Goal: Register for event/course

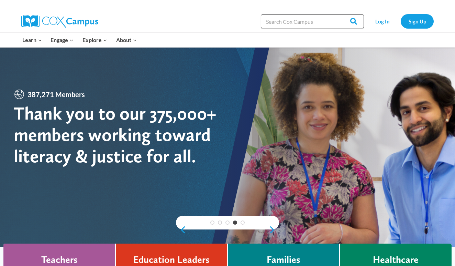
click at [278, 23] on input "Search in https://coxcampus.org/" at bounding box center [312, 21] width 103 height 14
type input "training"
click at [351, 21] on input "Search" at bounding box center [350, 21] width 27 height 14
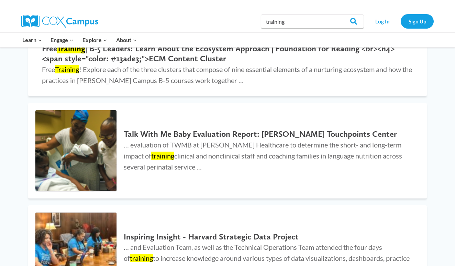
scroll to position [678, 0]
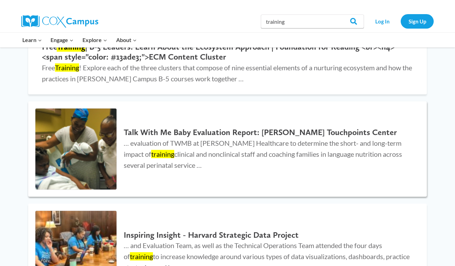
click at [193, 127] on h2 "Talk With Me Baby Evaluation Report: [PERSON_NAME] Touchpoints Center" at bounding box center [269, 132] width 290 height 10
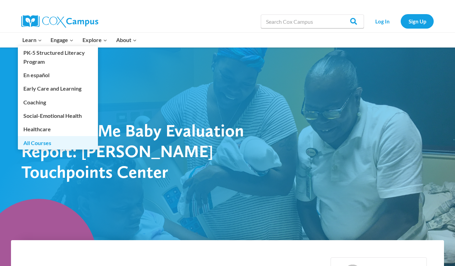
click at [37, 143] on link "All Courses" at bounding box center [58, 142] width 80 height 13
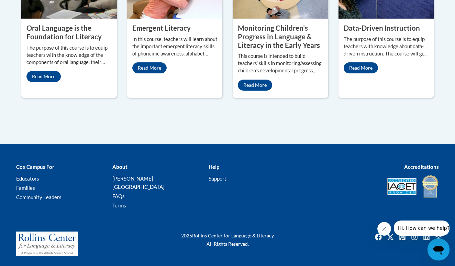
scroll to position [413, 0]
click at [47, 82] on link "Read More" at bounding box center [43, 76] width 34 height 11
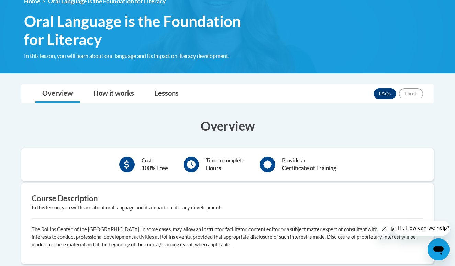
scroll to position [83, 0]
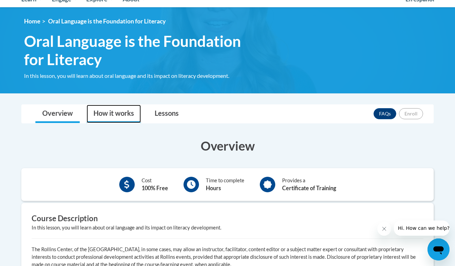
click at [111, 110] on link "How it works" at bounding box center [114, 114] width 54 height 18
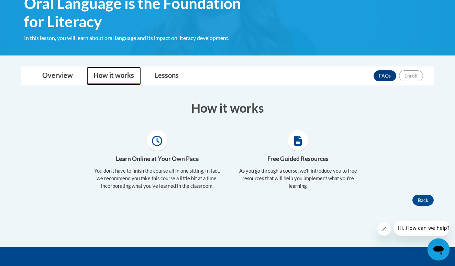
scroll to position [134, 0]
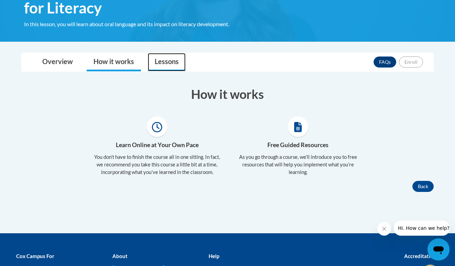
click at [176, 65] on link "Lessons" at bounding box center [167, 62] width 38 height 18
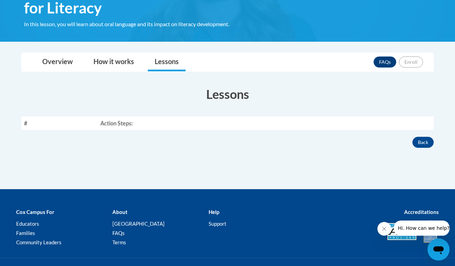
click at [230, 120] on th "Action Steps:" at bounding box center [266, 122] width 336 height 13
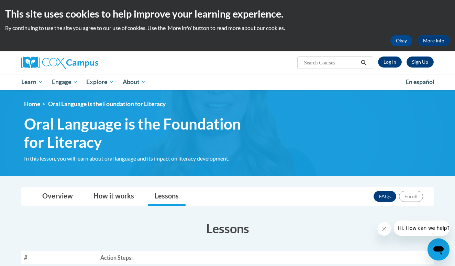
scroll to position [0, 0]
click at [336, 0] on div "This site uses cookies to help improve your learning experience. By continuing …" at bounding box center [227, 25] width 455 height 51
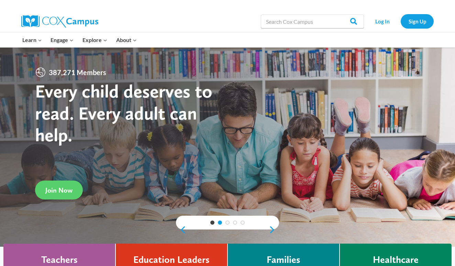
click at [219, 223] on link "2" at bounding box center [220, 222] width 4 height 4
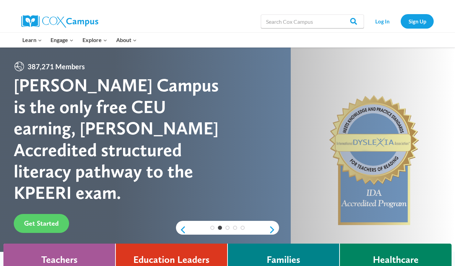
click at [226, 221] on div "1 2 3 4 5" at bounding box center [227, 227] width 103 height 14
click at [229, 227] on link "3" at bounding box center [228, 227] width 4 height 4
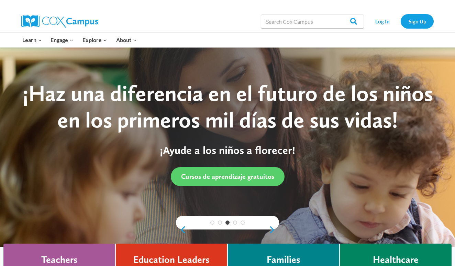
click at [234, 227] on div "1 2 3 4 5" at bounding box center [227, 222] width 103 height 14
click at [236, 220] on div "1 2 3 4 5" at bounding box center [227, 222] width 103 height 14
click at [234, 220] on link "4" at bounding box center [235, 222] width 4 height 4
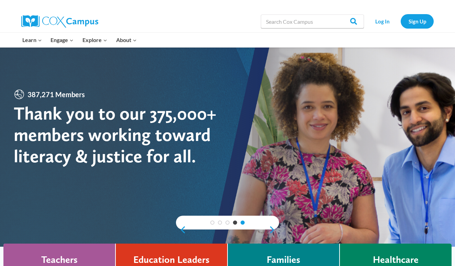
click at [242, 222] on link "5" at bounding box center [243, 222] width 4 height 4
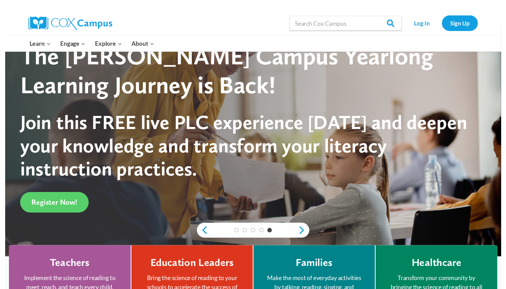
scroll to position [22, 0]
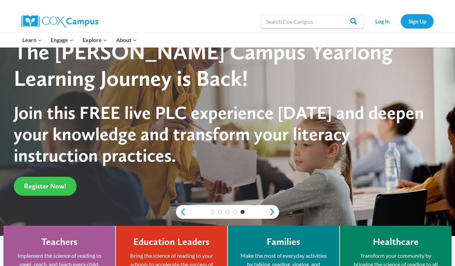
click at [58, 184] on span "Register Now!" at bounding box center [45, 186] width 42 height 8
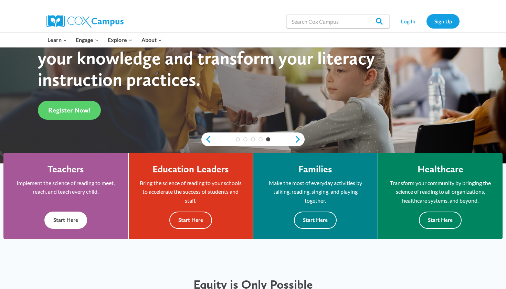
scroll to position [103, 0]
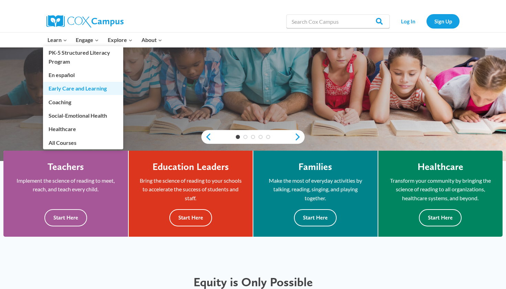
click at [69, 89] on link "Early Care and Learning" at bounding box center [83, 88] width 80 height 13
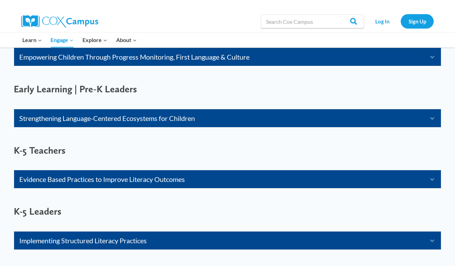
scroll to position [487, 0]
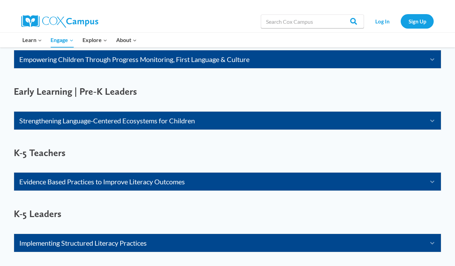
click at [213, 118] on link "Strengthening Language-Centered Ecosystems for Children" at bounding box center [219, 120] width 400 height 11
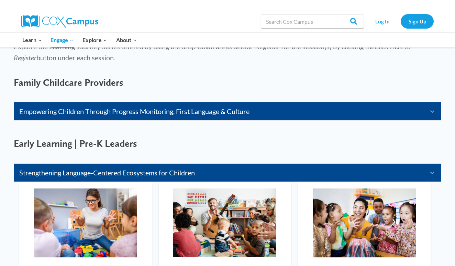
scroll to position [433, 0]
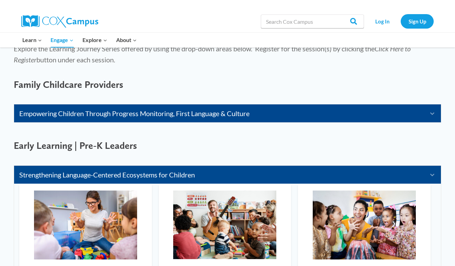
click at [230, 116] on link "Empowering Children Through Progress Monitoring, First Language & Culture" at bounding box center [219, 113] width 400 height 11
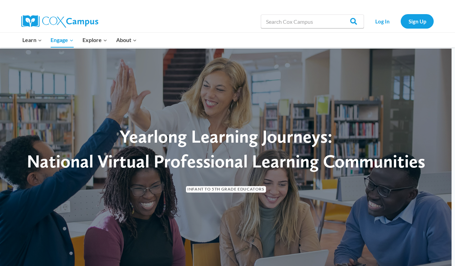
scroll to position [0, 0]
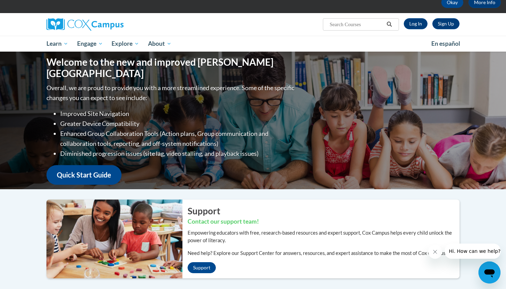
scroll to position [39, 0]
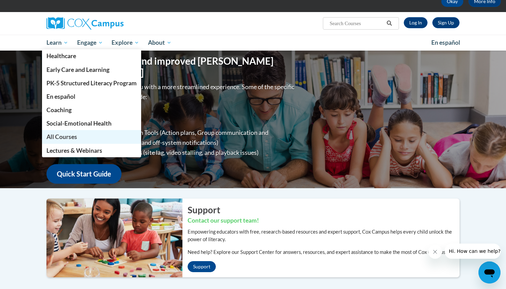
click at [64, 139] on span "All Courses" at bounding box center [61, 136] width 31 height 7
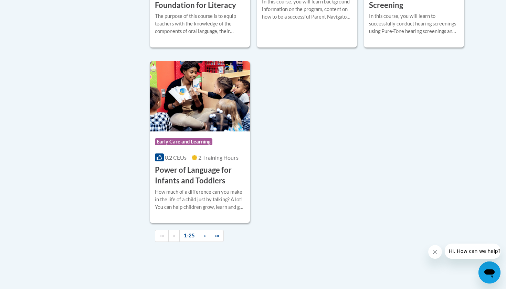
scroll to position [1589, 0]
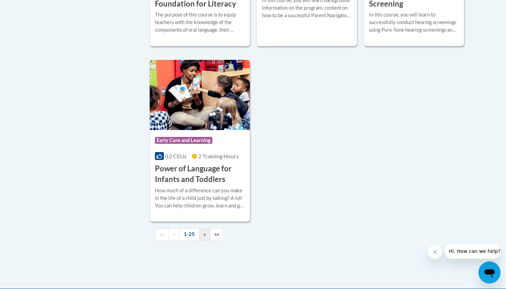
click at [200, 238] on link "»" at bounding box center [204, 234] width 11 height 12
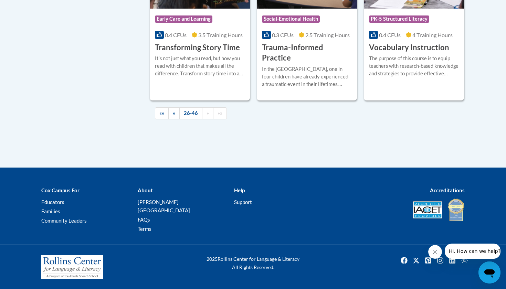
scroll to position [0, 0]
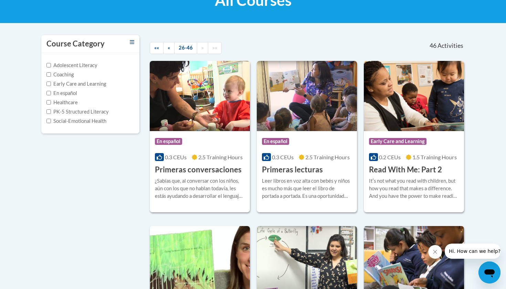
click at [132, 41] on icon "Toggle collapse" at bounding box center [132, 42] width 4 height 5
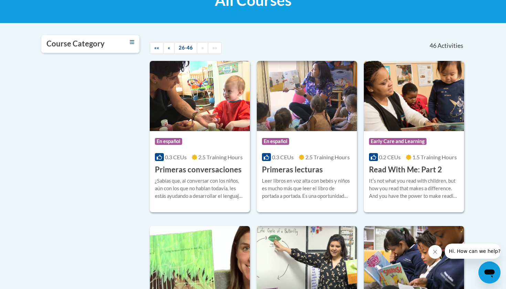
click at [132, 41] on icon "Toggle collapse" at bounding box center [132, 42] width 4 height 5
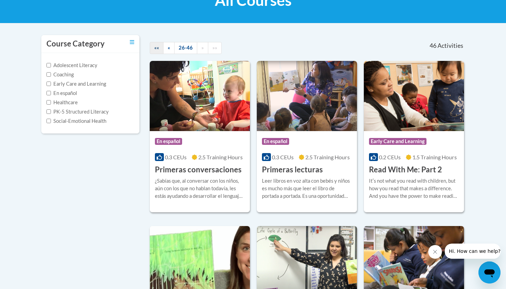
click at [157, 48] on span "««" at bounding box center [156, 48] width 5 height 6
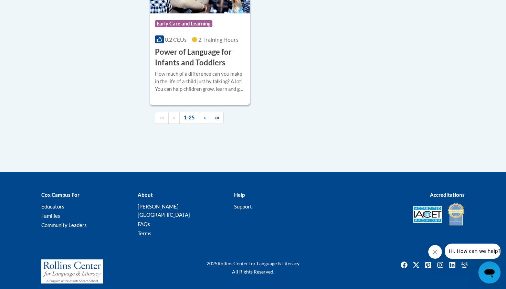
scroll to position [1701, 0]
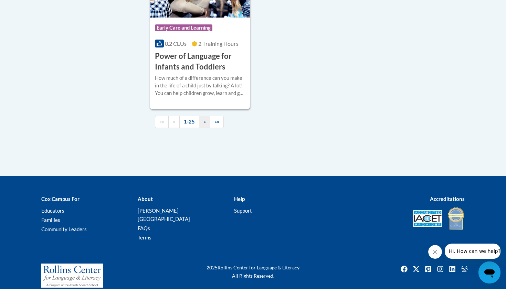
click at [207, 123] on link "»" at bounding box center [204, 122] width 11 height 12
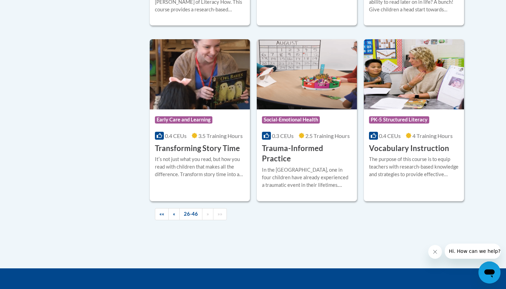
scroll to position [1191, 0]
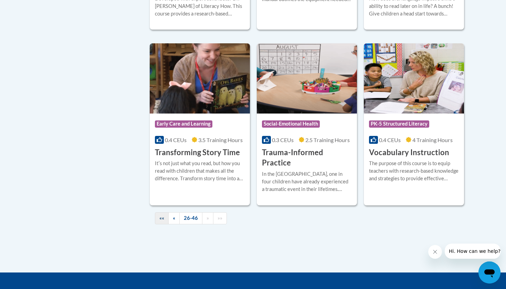
click at [164, 215] on span "««" at bounding box center [161, 218] width 5 height 6
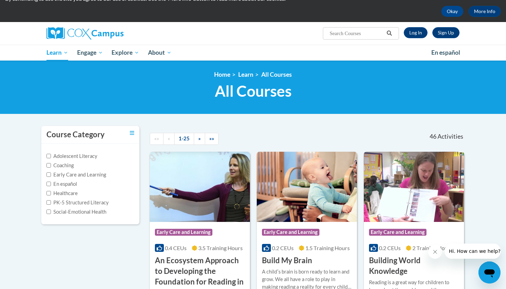
scroll to position [30, 0]
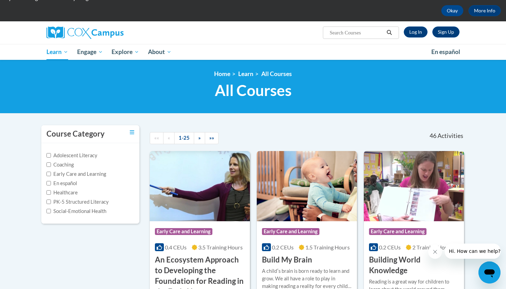
click at [356, 36] on input "Search..." at bounding box center [356, 33] width 55 height 8
type input "oral language is the foundation of literacy"
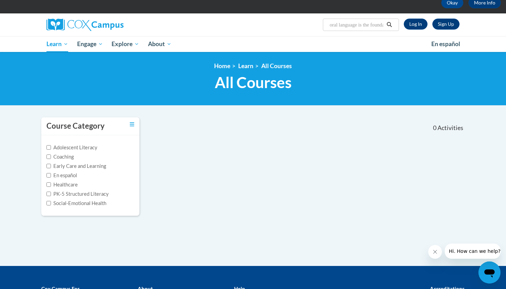
scroll to position [37, 0]
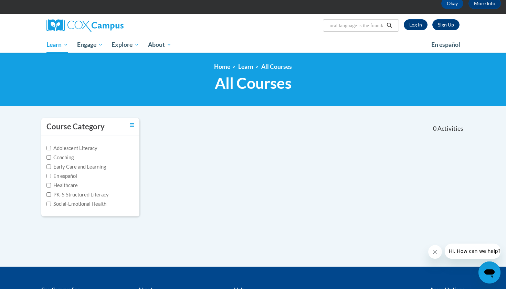
click at [367, 25] on input "oral language is the foundation of literacy" at bounding box center [356, 25] width 55 height 8
type input "4 credit hour courses"
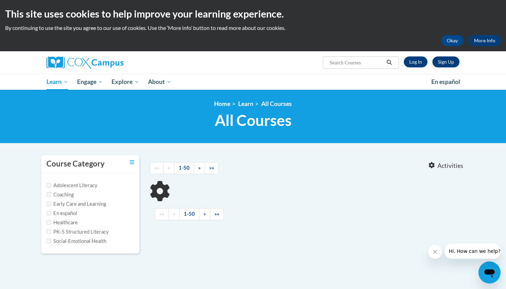
type input "4 credit hour courses"
click at [366, 63] on input "4 credit hour courses" at bounding box center [356, 62] width 55 height 8
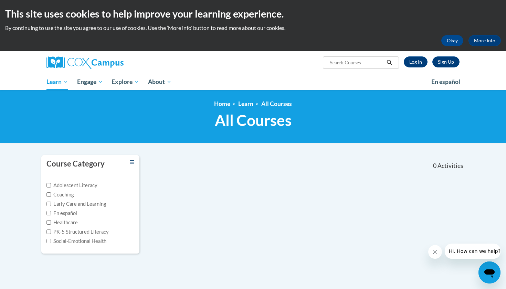
click at [131, 161] on icon "Toggle collapse" at bounding box center [132, 162] width 4 height 5
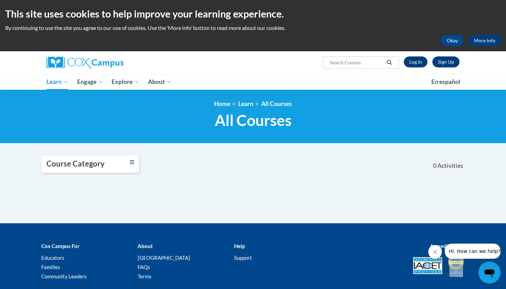
click at [131, 161] on icon "Toggle collapse" at bounding box center [132, 162] width 4 height 5
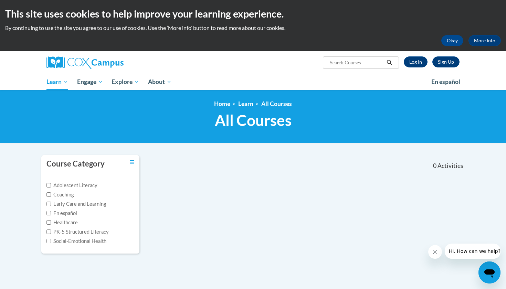
click at [79, 184] on label "Adolescent Literacy" at bounding box center [71, 186] width 51 height 8
click at [51, 184] on input "Adolescent Literacy" at bounding box center [48, 185] width 4 height 4
checkbox input "true"
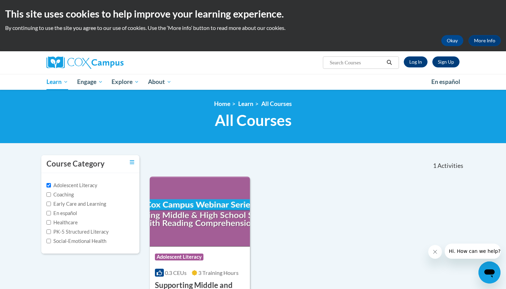
click at [71, 192] on label "Coaching" at bounding box center [59, 195] width 27 height 8
click at [51, 192] on input "Coaching" at bounding box center [48, 194] width 4 height 4
checkbox input "true"
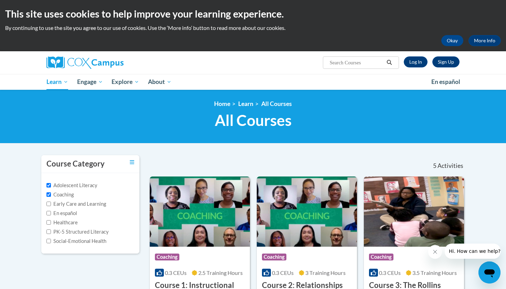
click at [71, 205] on label "Early Care and Learning" at bounding box center [75, 204] width 59 height 8
click at [51, 205] on input "Early Care and Learning" at bounding box center [48, 204] width 4 height 4
checkbox input "true"
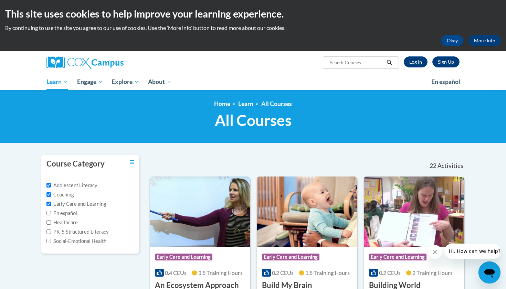
click at [68, 214] on label "En español" at bounding box center [61, 213] width 31 height 8
click at [51, 214] on input "En español" at bounding box center [48, 213] width 4 height 4
checkbox input "true"
click at [66, 223] on label "Healthcare" at bounding box center [61, 223] width 31 height 8
click at [51, 223] on input "Healthcare" at bounding box center [48, 222] width 4 height 4
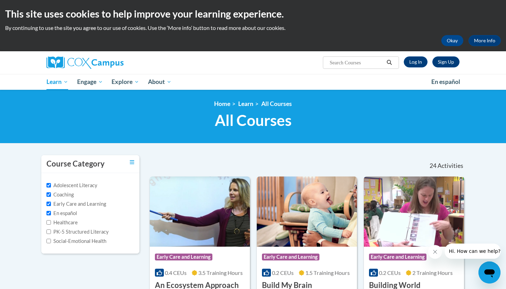
checkbox input "true"
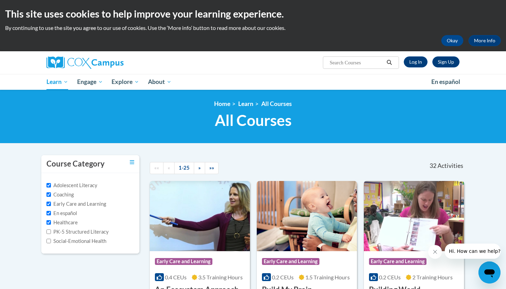
click at [66, 235] on label "PK-5 Structured Literacy" at bounding box center [77, 232] width 62 height 8
click at [51, 234] on input "PK-5 Structured Literacy" at bounding box center [48, 231] width 4 height 4
checkbox input "true"
click at [66, 244] on label "Social-Emotional Health" at bounding box center [76, 241] width 60 height 8
click at [51, 243] on input "Social-Emotional Health" at bounding box center [48, 241] width 4 height 4
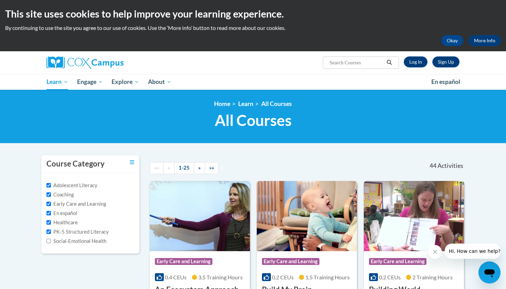
checkbox input "true"
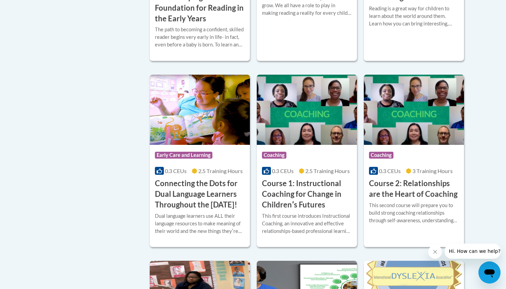
scroll to position [330, 0]
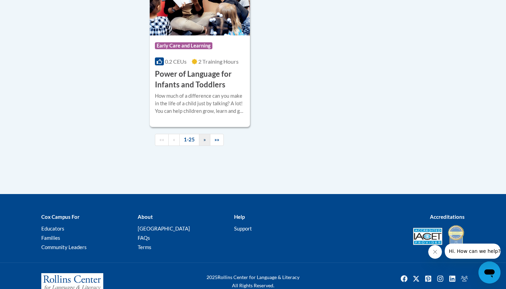
click at [205, 142] on span "»" at bounding box center [204, 140] width 2 height 6
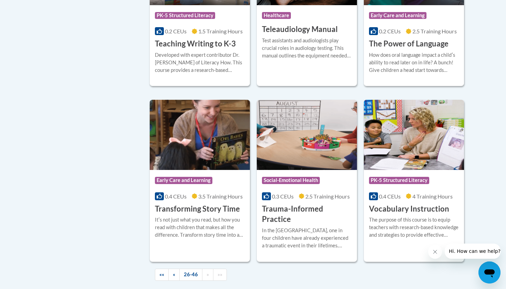
scroll to position [1134, 0]
click at [407, 216] on div "The purpose of this course is to equip teachers with research-based knowledge a…" at bounding box center [414, 227] width 90 height 23
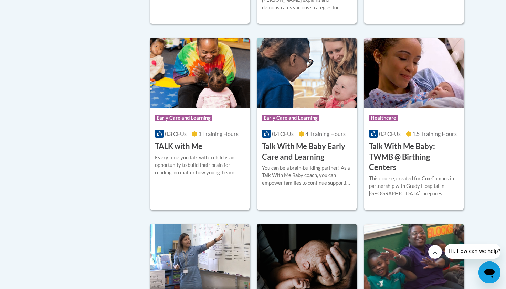
scroll to position [833, 0]
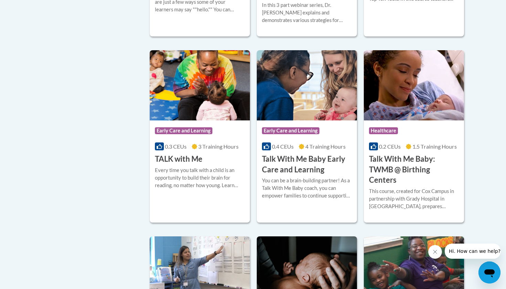
click at [329, 177] on div "You can be a brain-building partner! As a Talk With Me Baby coach, you can empo…" at bounding box center [307, 188] width 90 height 23
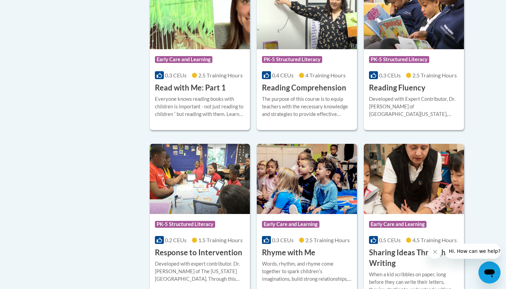
scroll to position [364, 0]
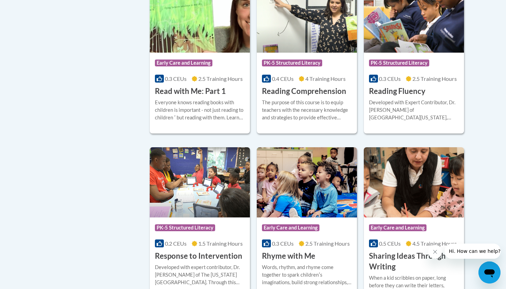
click at [315, 103] on div "The purpose of this course is to equip teachers with the necessary knowledge an…" at bounding box center [307, 110] width 90 height 23
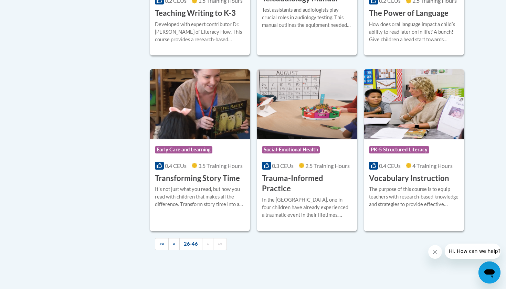
scroll to position [1166, 0]
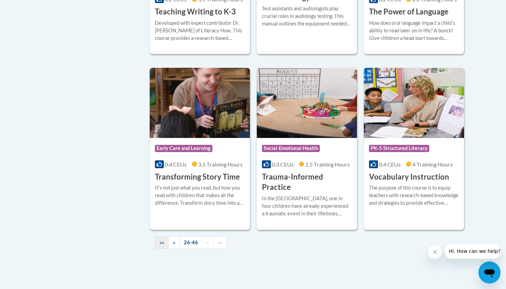
click at [163, 239] on span "««" at bounding box center [161, 242] width 5 height 6
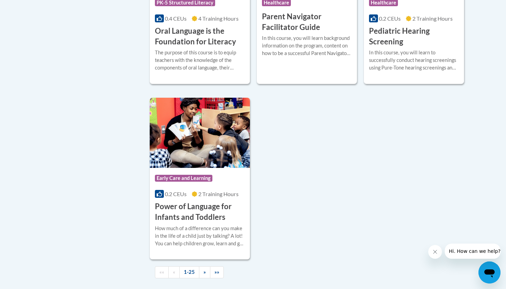
scroll to position [1552, 0]
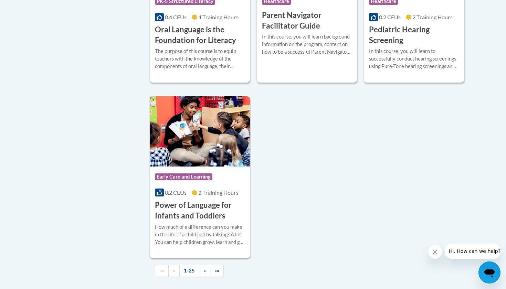
click at [205, 64] on div "The purpose of this course is to equip teachers with the knowledge of the compo…" at bounding box center [200, 58] width 90 height 23
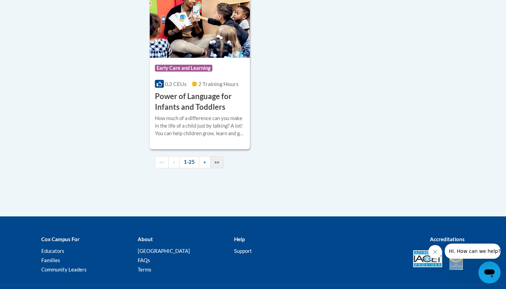
click at [216, 165] on span "»»" at bounding box center [216, 162] width 5 height 6
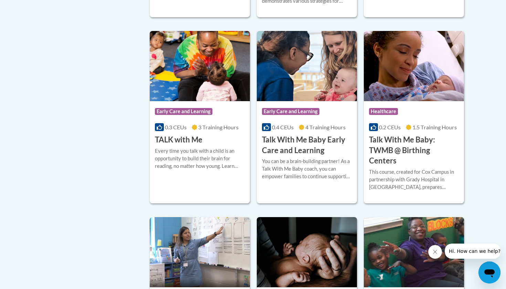
scroll to position [852, 0]
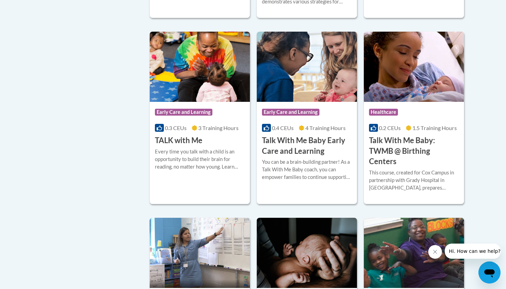
click at [296, 135] on h3 "Talk With Me Baby Early Care and Learning" at bounding box center [307, 145] width 90 height 21
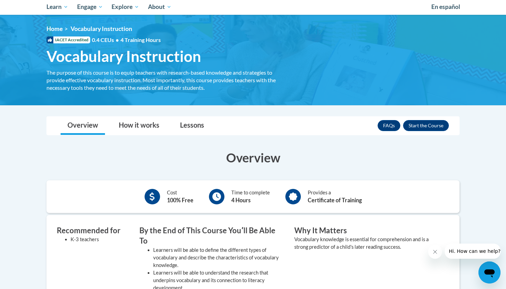
scroll to position [75, 0]
click at [151, 127] on link "How it works" at bounding box center [139, 125] width 54 height 18
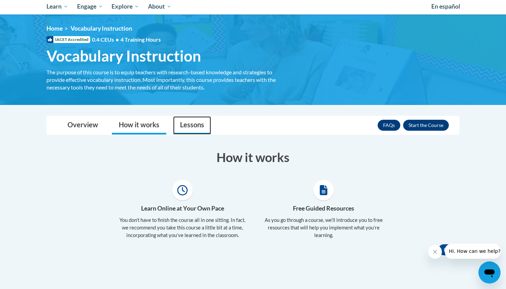
click at [184, 130] on link "Lessons" at bounding box center [192, 125] width 38 height 18
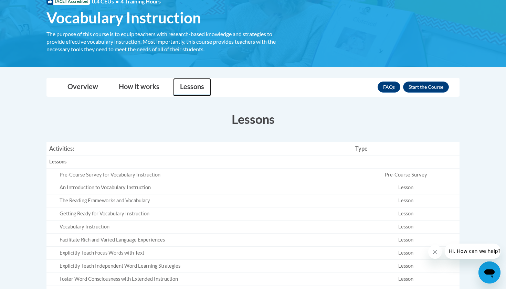
scroll to position [102, 0]
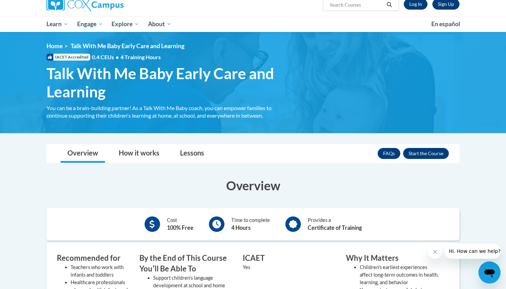
scroll to position [56, 0]
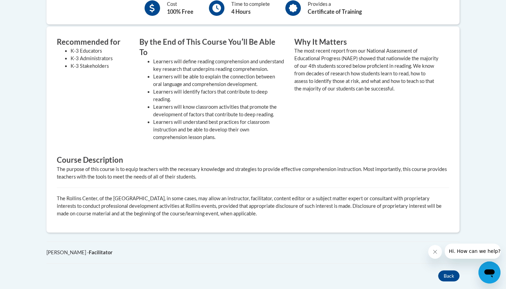
scroll to position [261, 0]
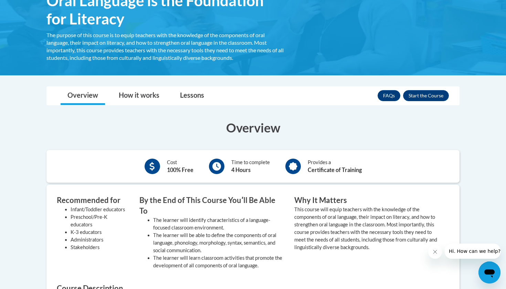
scroll to position [115, 0]
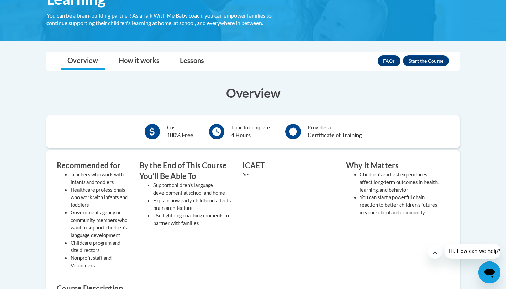
scroll to position [152, 0]
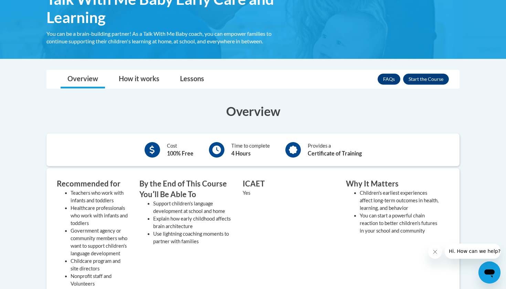
scroll to position [132, 0]
click at [421, 79] on button "Enroll" at bounding box center [426, 79] width 46 height 11
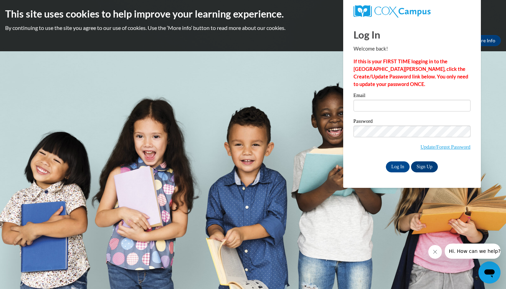
click at [422, 167] on link "Sign Up" at bounding box center [424, 166] width 27 height 11
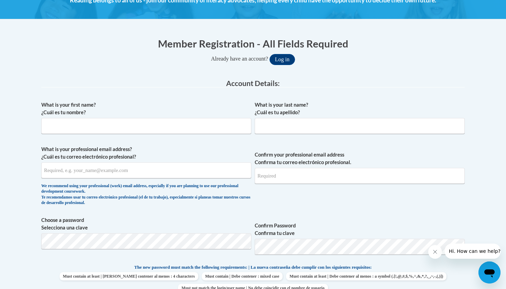
scroll to position [115, 0]
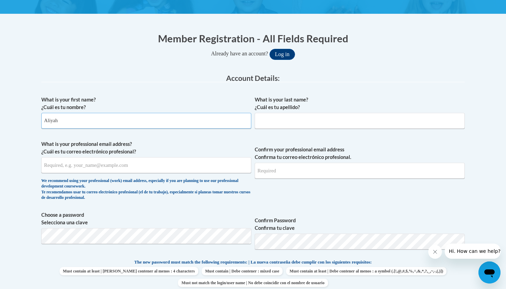
type input "Aliyah"
type input "Parker"
type input "parker.aliyah@chanceschool.org"
click at [291, 172] on input "parker.aliyah@xhanceschool.org" at bounding box center [360, 171] width 210 height 16
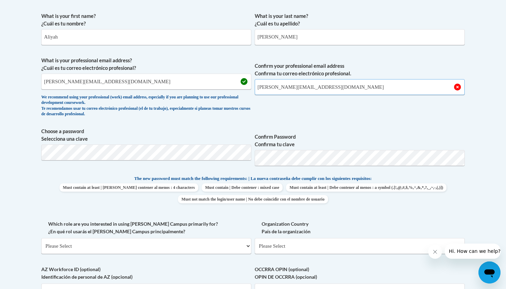
scroll to position [199, 0]
type input "parker.aliyah@chanceschool.org"
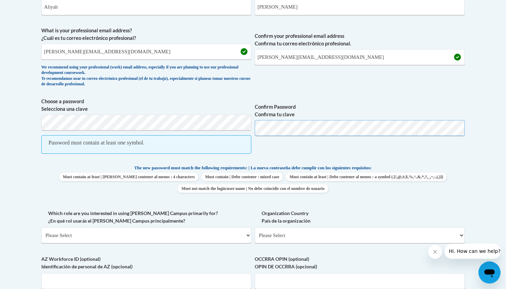
scroll to position [229, 0]
click at [282, 176] on span "Must contain | Debe contener : mixed case" at bounding box center [242, 177] width 81 height 8
click at [272, 159] on span "Confirm Password Confirma tu clave" at bounding box center [360, 129] width 210 height 63
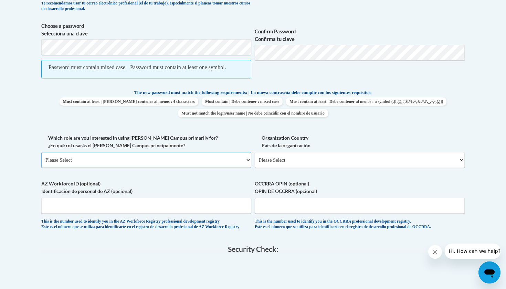
scroll to position [309, 0]
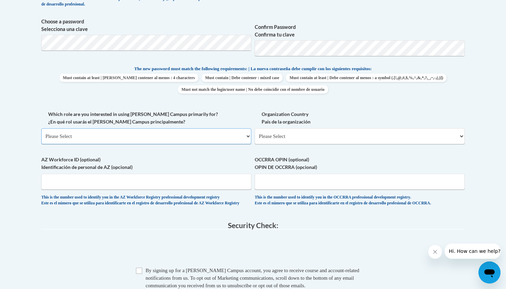
select select "fbf2d438-af2f-41f8-98f1-81c410e29de3"
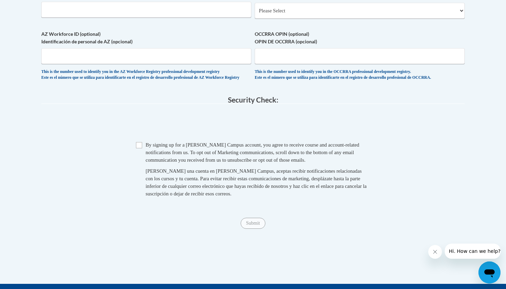
scroll to position [553, 0]
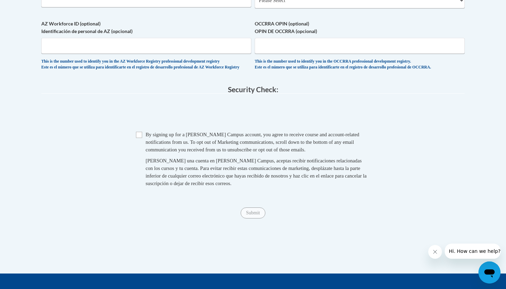
click at [137, 148] on span "Checkbox By signing up for a Cox Campus account, you agree to receive course an…" at bounding box center [253, 162] width 234 height 63
click at [140, 138] on input "Checkbox" at bounding box center [139, 135] width 6 height 6
checkbox input "true"
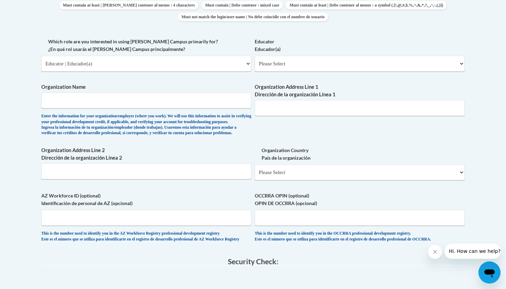
scroll to position [376, 0]
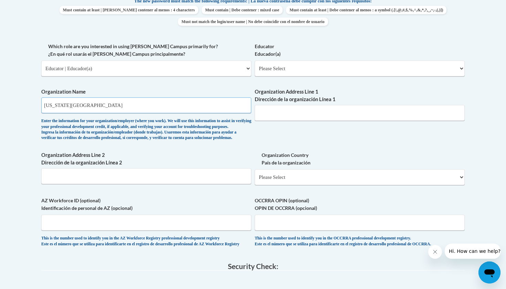
type input "Virginia Chance School"
paste input "4200 Lime Kiln Ln, Louisville, KY 40222"
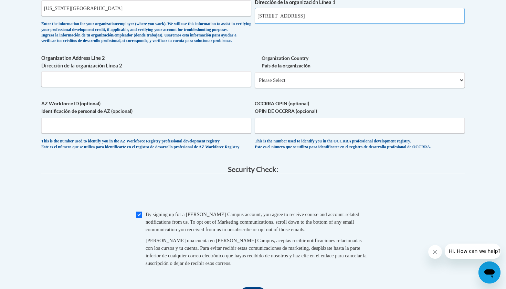
scroll to position [483, 0]
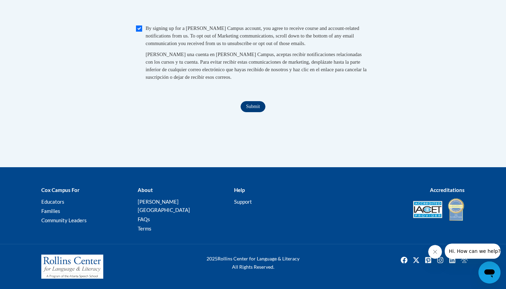
type input "4200 Lime Kiln Ln, Louisville, KY 40222"
click at [251, 112] on input "Submit" at bounding box center [252, 106] width 25 height 11
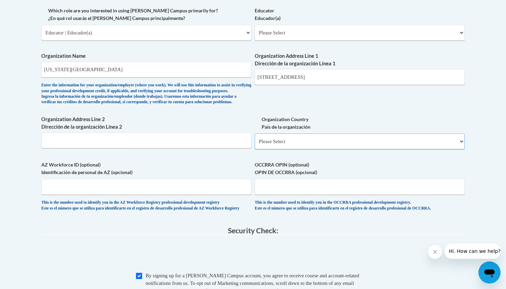
select select "ad49bcad-a171-4b2e-b99c-48b446064914"
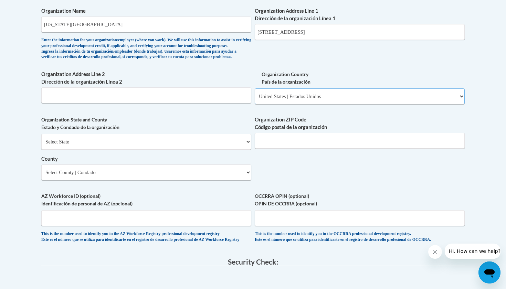
scroll to position [461, 0]
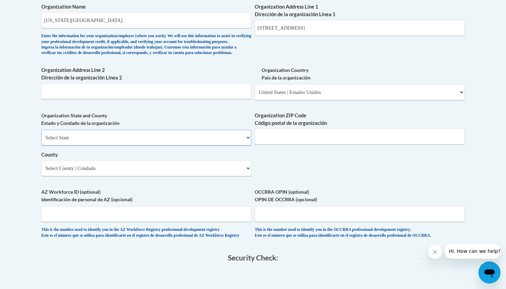
select select "[US_STATE]"
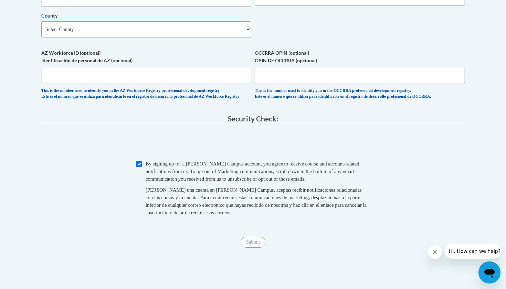
scroll to position [607, 0]
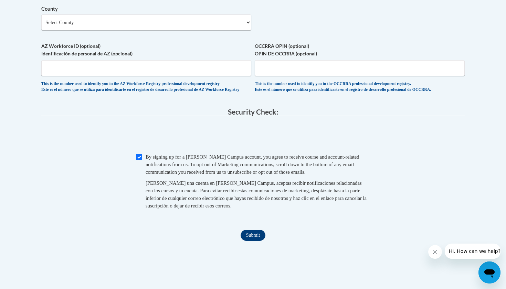
click at [246, 236] on input "Submit" at bounding box center [252, 235] width 25 height 11
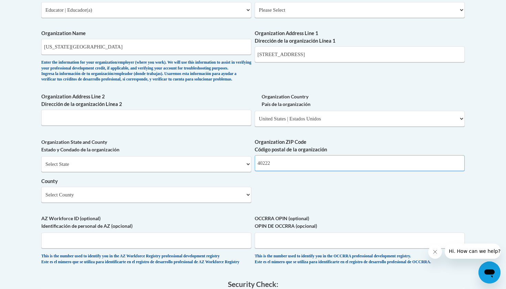
scroll to position [418, 0]
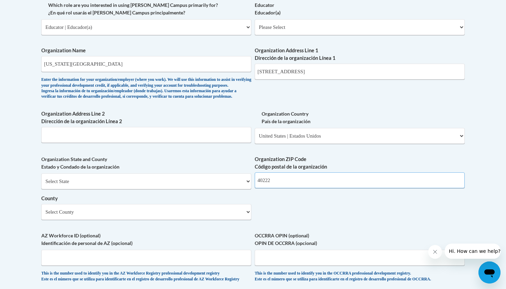
type input "40222"
click at [355, 69] on input "4200 Lime Kiln Ln, Louisville, KY 40222" at bounding box center [360, 72] width 210 height 16
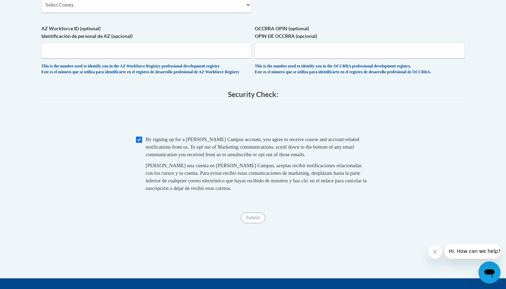
scroll to position [603, 0]
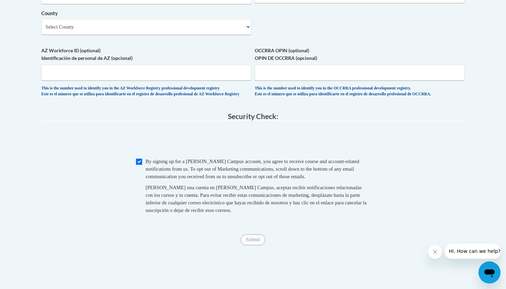
type input "[STREET_ADDRESS]"
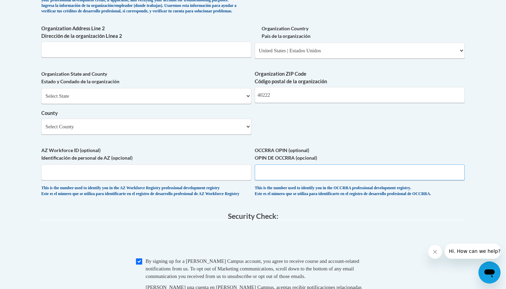
scroll to position [500, 0]
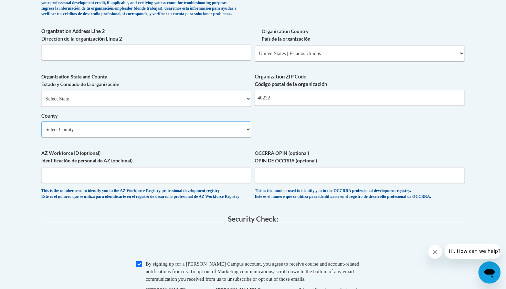
click at [198, 128] on select "Select County Adair Allen Anderson Ballard Barren Bath Bell Boone Bourbon Boyd …" at bounding box center [146, 129] width 210 height 16
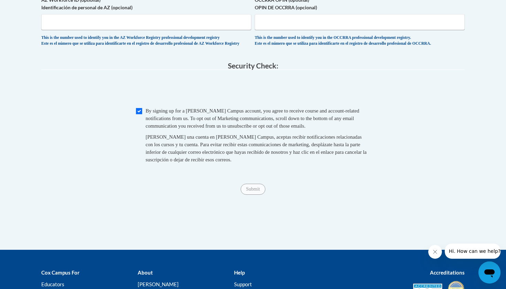
scroll to position [653, 0]
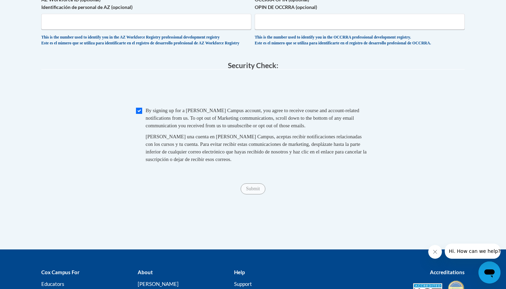
click at [139, 110] on input "Checkbox" at bounding box center [139, 111] width 6 height 6
checkbox input "false"
click at [250, 190] on input "Submit" at bounding box center [252, 188] width 25 height 11
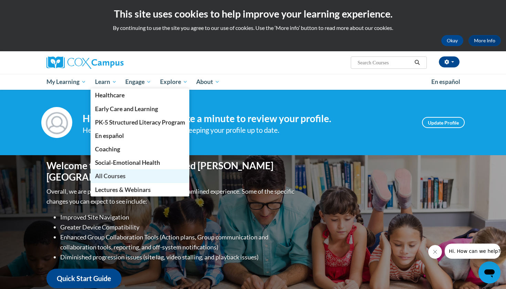
click at [119, 174] on span "All Courses" at bounding box center [110, 175] width 31 height 7
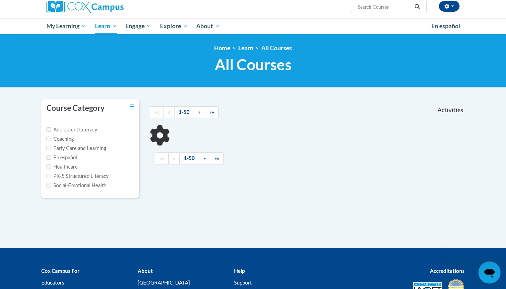
scroll to position [57, 0]
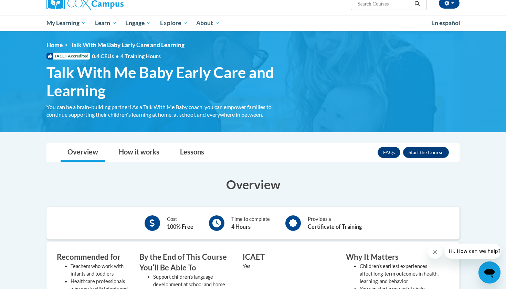
scroll to position [60, 0]
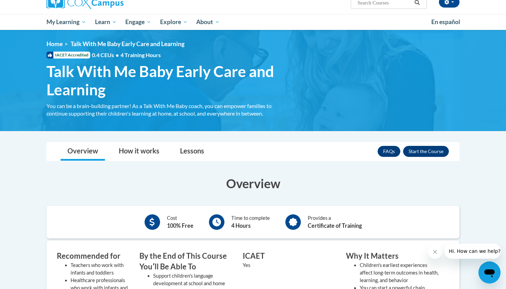
click at [426, 150] on button "Enroll" at bounding box center [426, 151] width 46 height 11
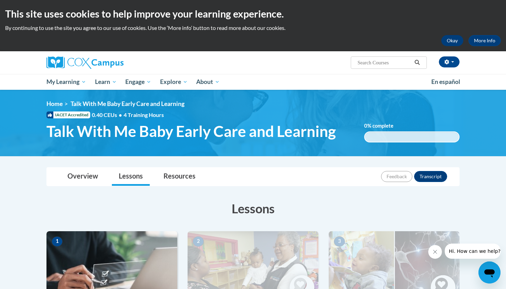
click at [445, 40] on button "Okay" at bounding box center [452, 40] width 22 height 11
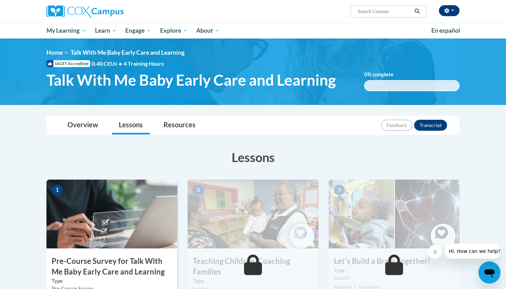
click at [449, 10] on button "button" at bounding box center [449, 10] width 21 height 11
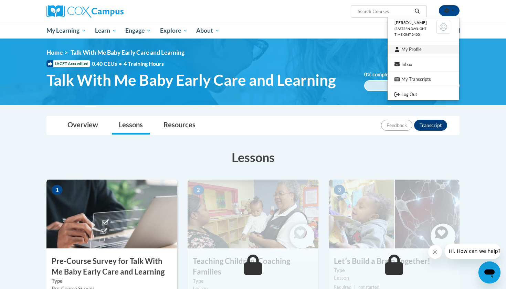
click at [433, 50] on link "My Profile" at bounding box center [423, 49] width 72 height 9
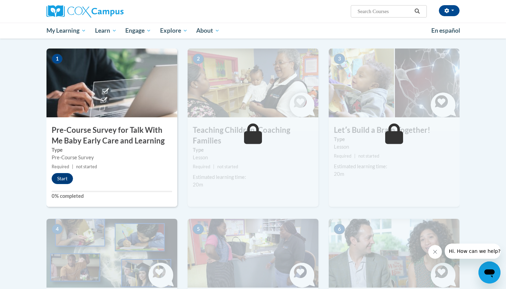
scroll to position [136, 0]
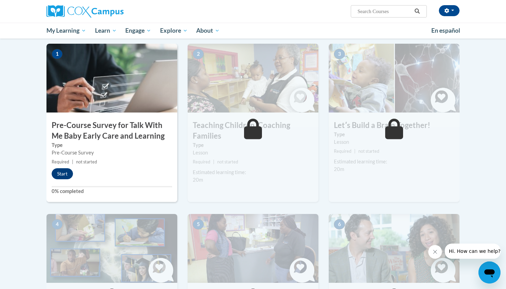
click at [59, 175] on button "Start" at bounding box center [62, 173] width 21 height 11
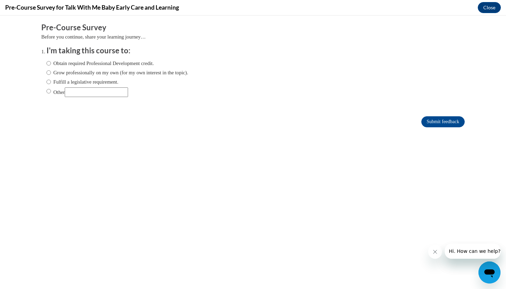
scroll to position [0, 0]
click at [90, 61] on label "Obtain required Professional Development credit." at bounding box center [99, 63] width 107 height 8
click at [51, 61] on input "Obtain required Professional Development credit." at bounding box center [48, 63] width 4 height 8
radio input "true"
click at [94, 74] on label "Grow professionally on my own (for my own interest in the topic)." at bounding box center [117, 73] width 142 height 8
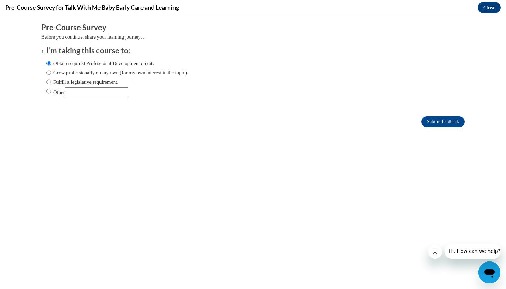
click at [51, 74] on input "Grow professionally on my own (for my own interest in the topic)." at bounding box center [48, 73] width 4 height 8
radio input "true"
click at [99, 69] on label "Grow professionally on my own (for my own interest in the topic)." at bounding box center [117, 73] width 142 height 8
click at [51, 69] on input "Grow professionally on my own (for my own interest in the topic)." at bounding box center [48, 73] width 4 height 8
click at [98, 62] on label "Obtain required Professional Development credit." at bounding box center [99, 63] width 107 height 8
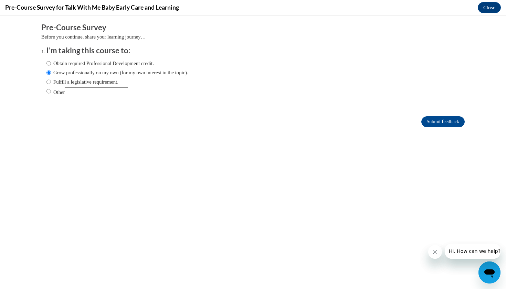
click at [51, 62] on input "Obtain required Professional Development credit." at bounding box center [48, 63] width 4 height 8
radio input "true"
click at [455, 120] on input "Submit feedback" at bounding box center [442, 121] width 43 height 11
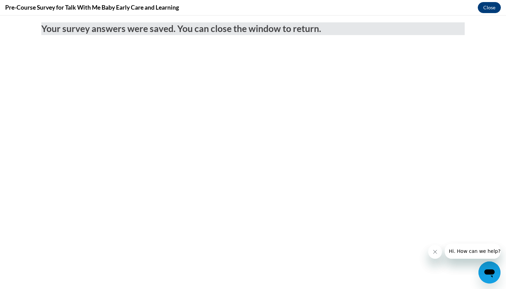
click at [491, 11] on button "Close" at bounding box center [488, 7] width 23 height 11
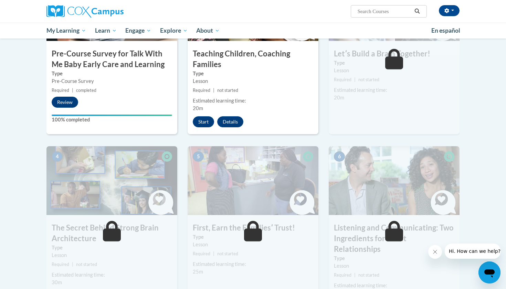
scroll to position [206, 0]
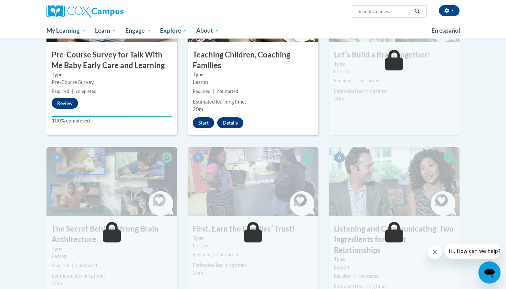
click at [201, 126] on button "Start" at bounding box center [203, 122] width 21 height 11
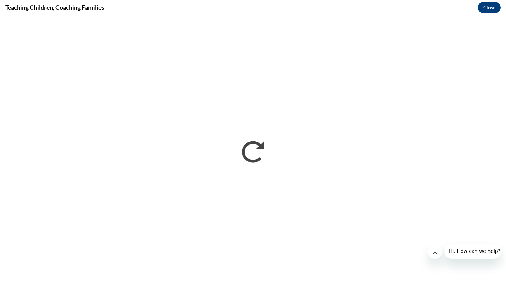
scroll to position [0, 0]
click at [434, 253] on icon "Close message from company" at bounding box center [435, 252] width 6 height 6
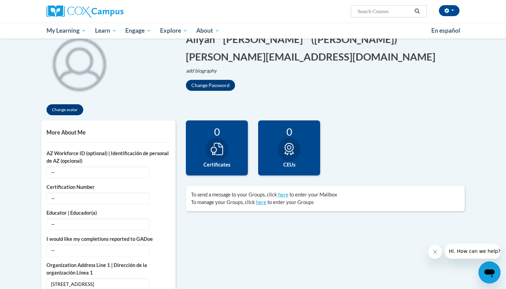
scroll to position [76, 0]
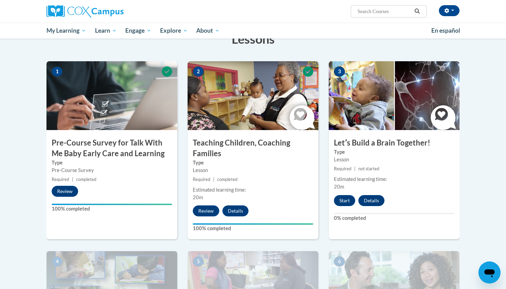
scroll to position [103, 0]
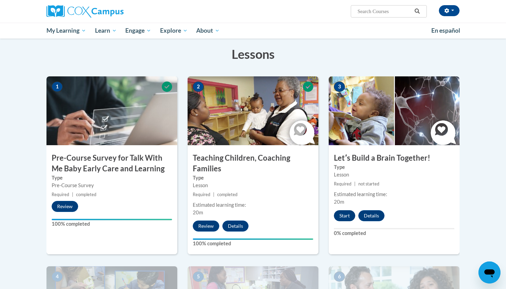
click at [339, 210] on button "Start" at bounding box center [344, 215] width 21 height 11
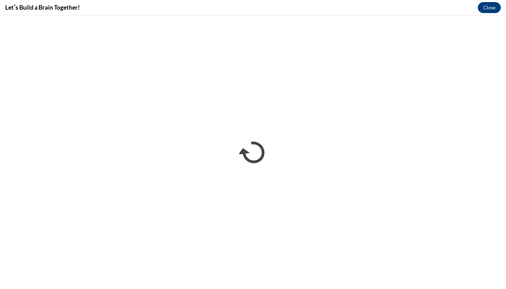
scroll to position [0, 0]
